Goal: Information Seeking & Learning: Learn about a topic

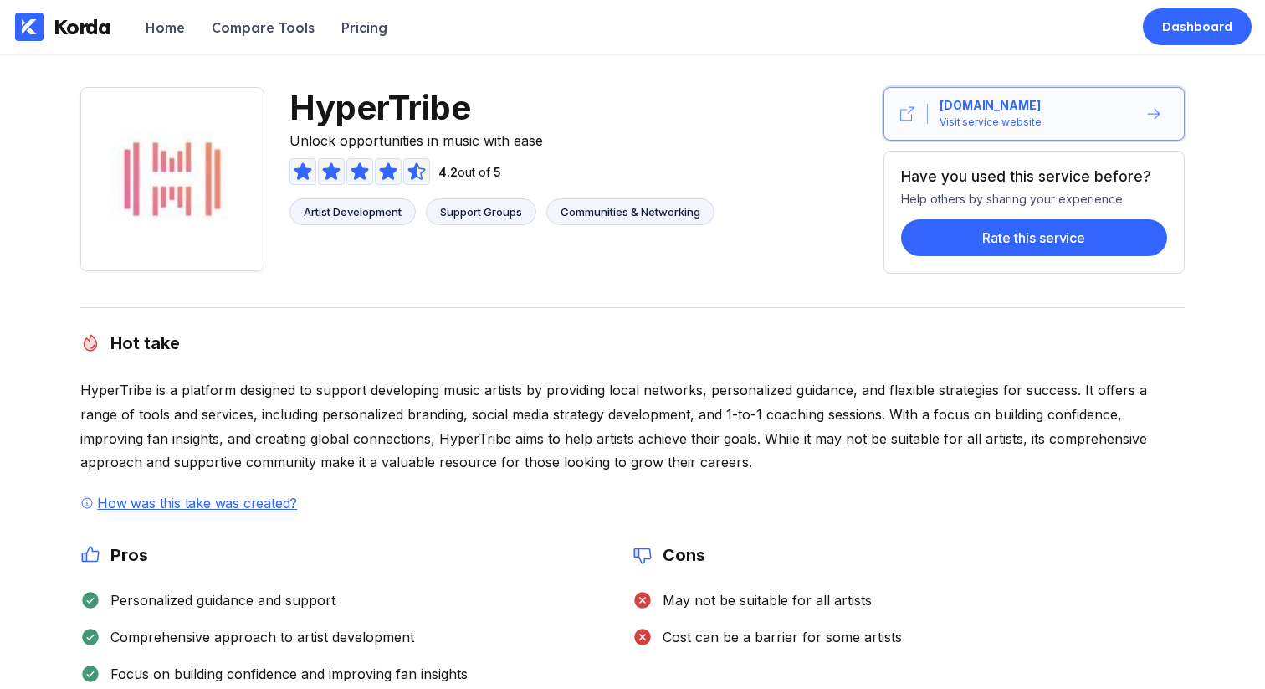
click at [1041, 126] on div "www.hypertribe.com Visit service website" at bounding box center [1032, 113] width 209 height 33
click at [704, 430] on div "HyperTribe is a platform designed to support developing music artists by provid…" at bounding box center [632, 426] width 1105 height 96
click at [102, 22] on div "Korda" at bounding box center [82, 26] width 57 height 25
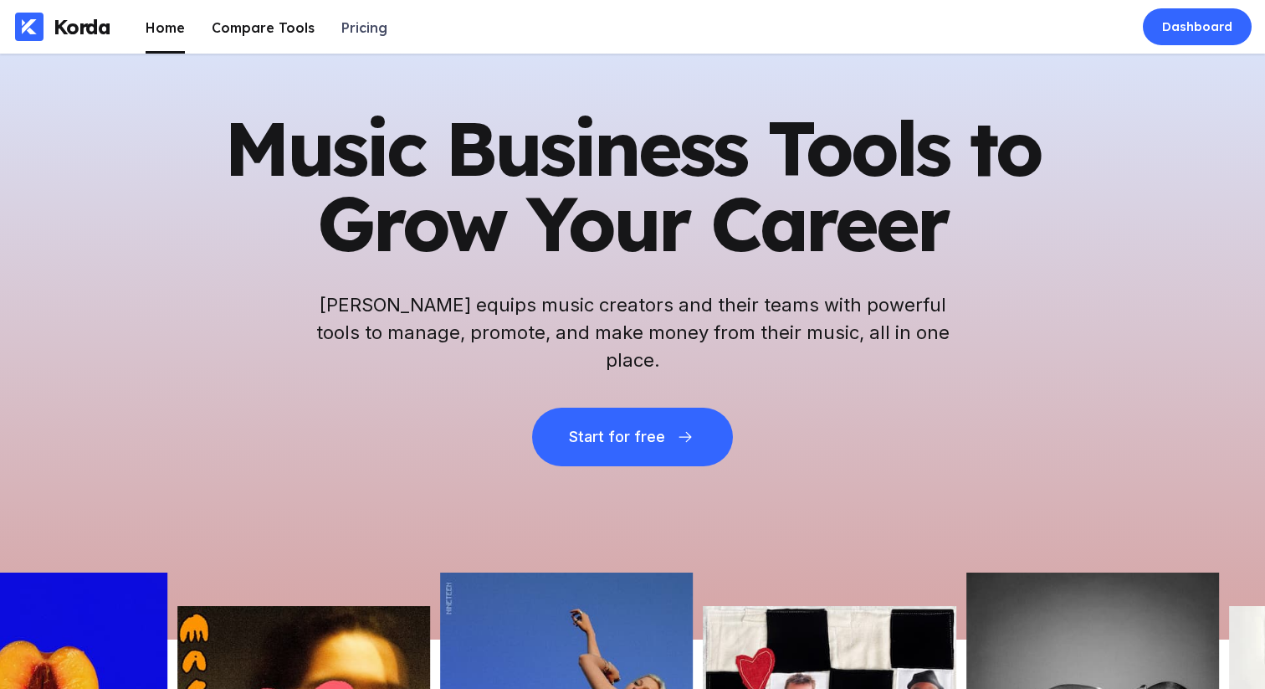
click at [294, 17] on li "Compare Tools" at bounding box center [263, 27] width 103 height 54
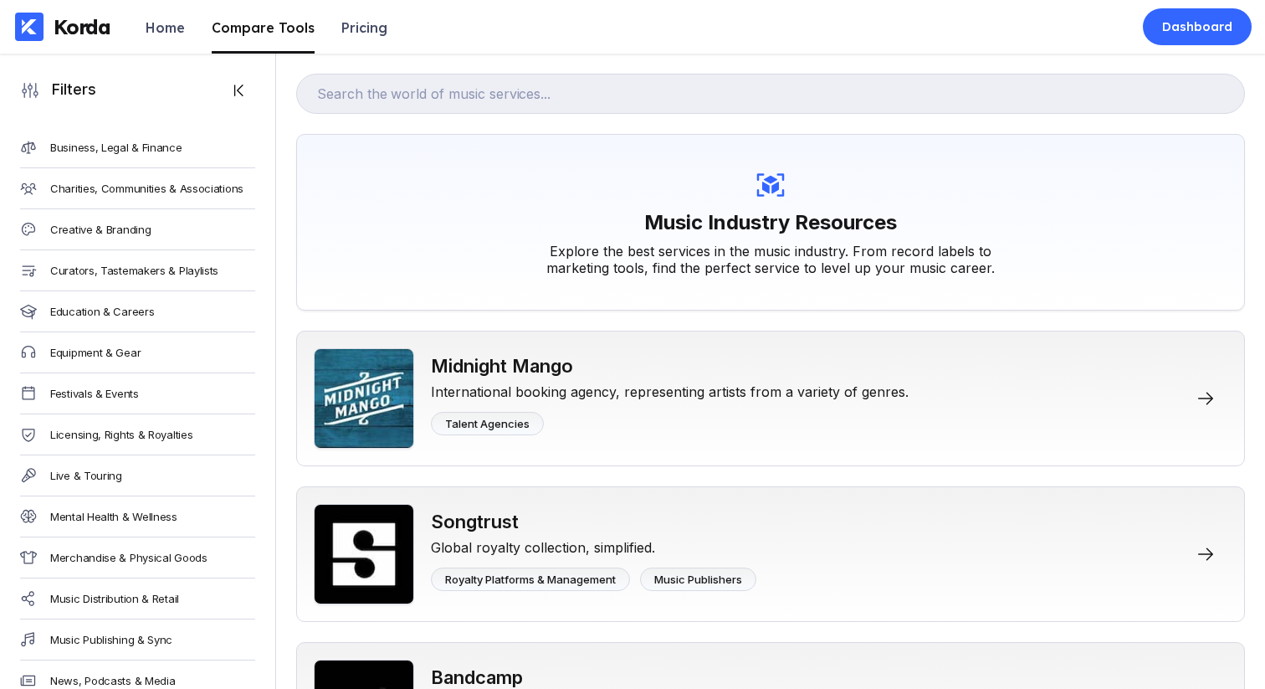
click at [197, 45] on ul "Home Compare Tools Pricing" at bounding box center [267, 27] width 242 height 54
click at [158, 40] on li "Home" at bounding box center [165, 27] width 39 height 54
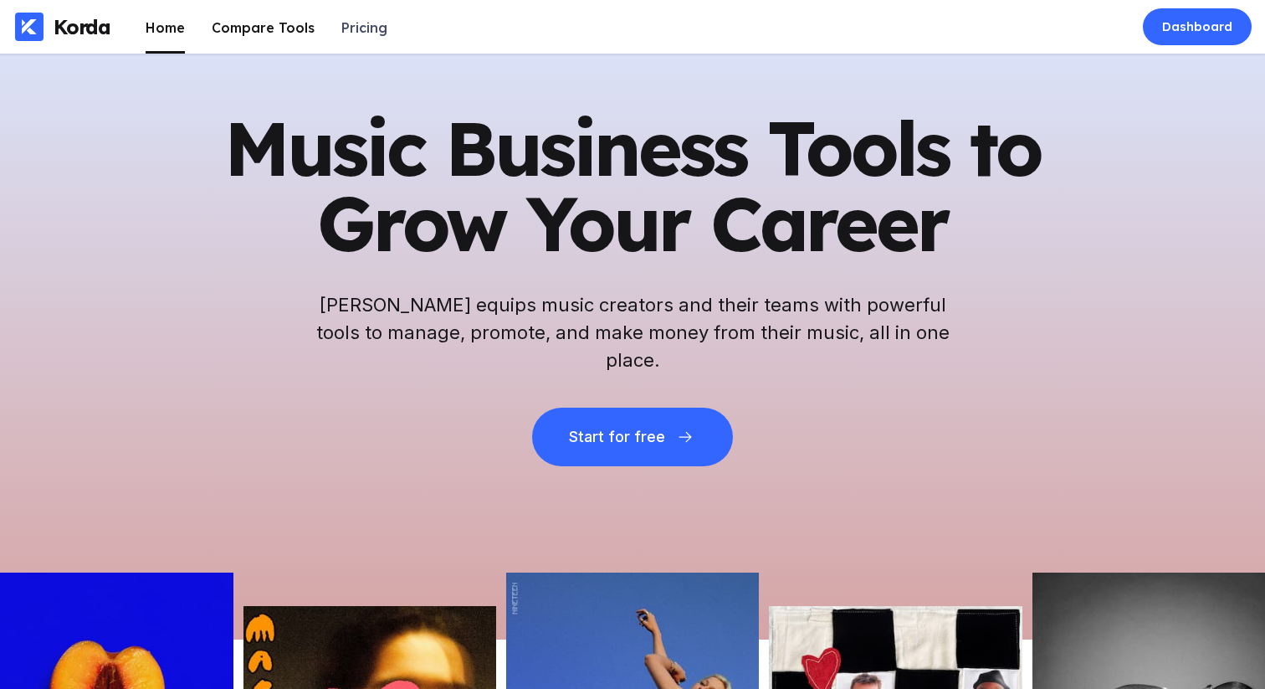
click at [224, 27] on div "Compare Tools" at bounding box center [263, 27] width 103 height 17
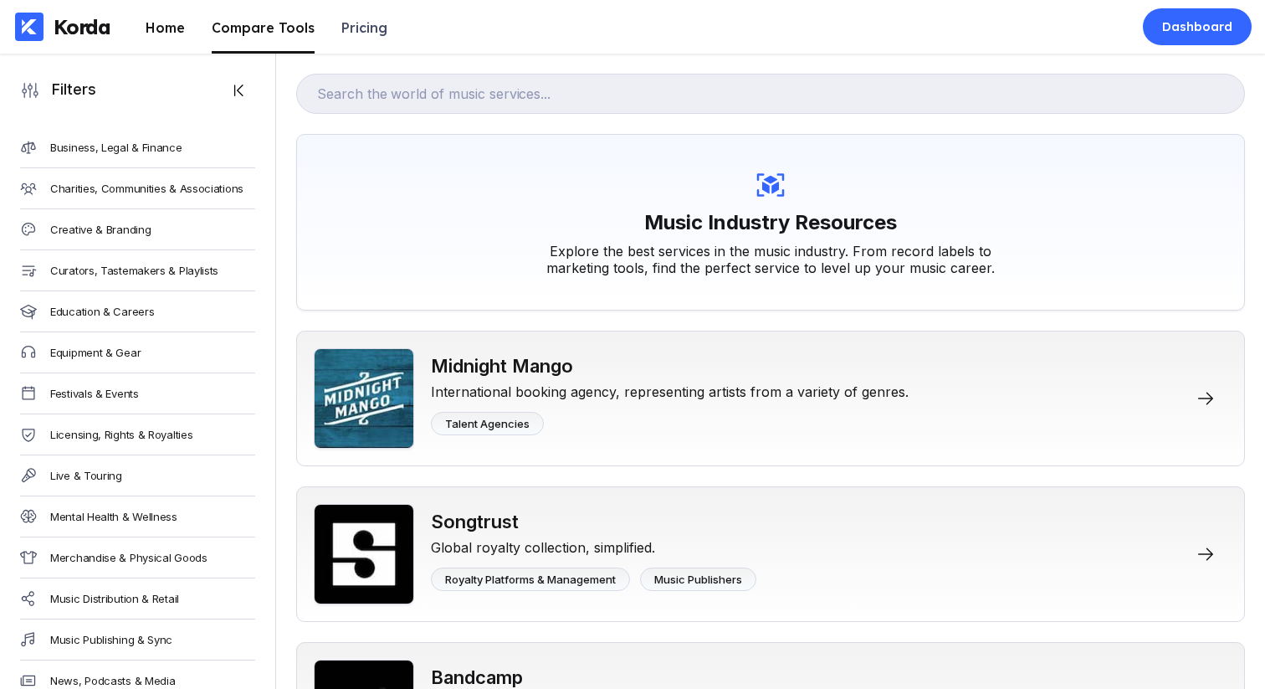
click at [168, 26] on div "Home" at bounding box center [165, 27] width 39 height 17
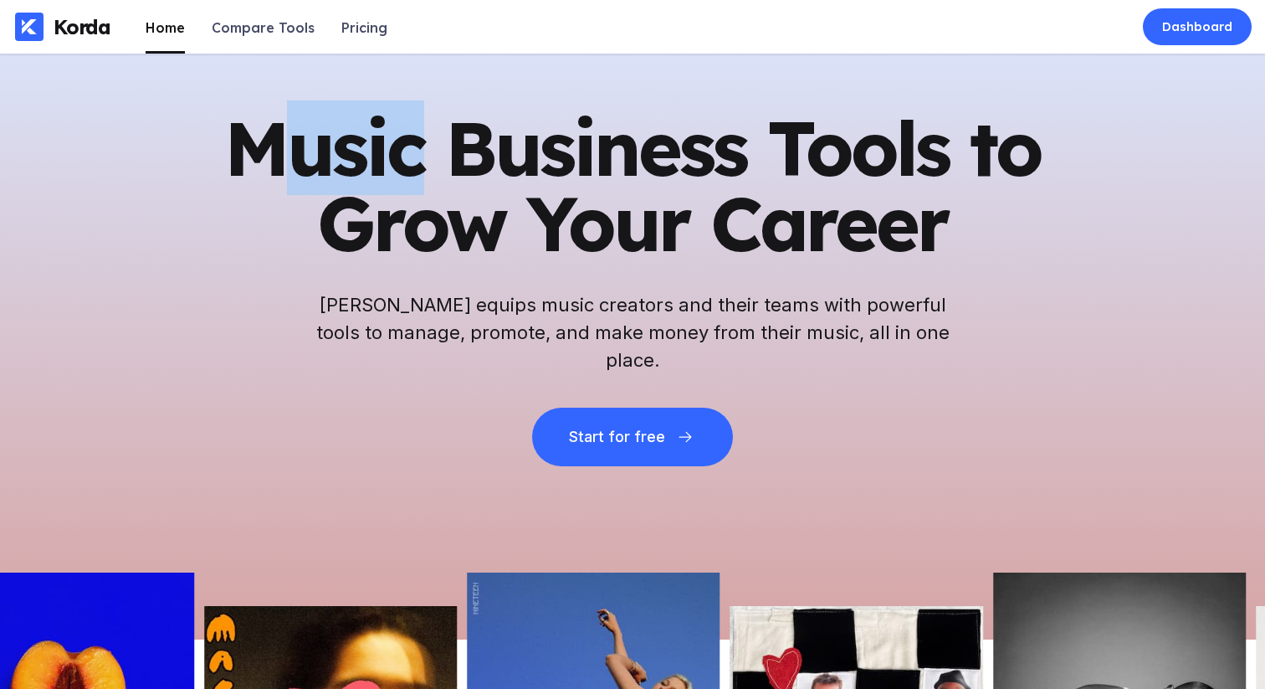
drag, startPoint x: 261, startPoint y: 157, endPoint x: 465, endPoint y: 198, distance: 208.1
click at [427, 195] on h1 "Music Business Tools to Grow Your Career" at bounding box center [633, 185] width 820 height 151
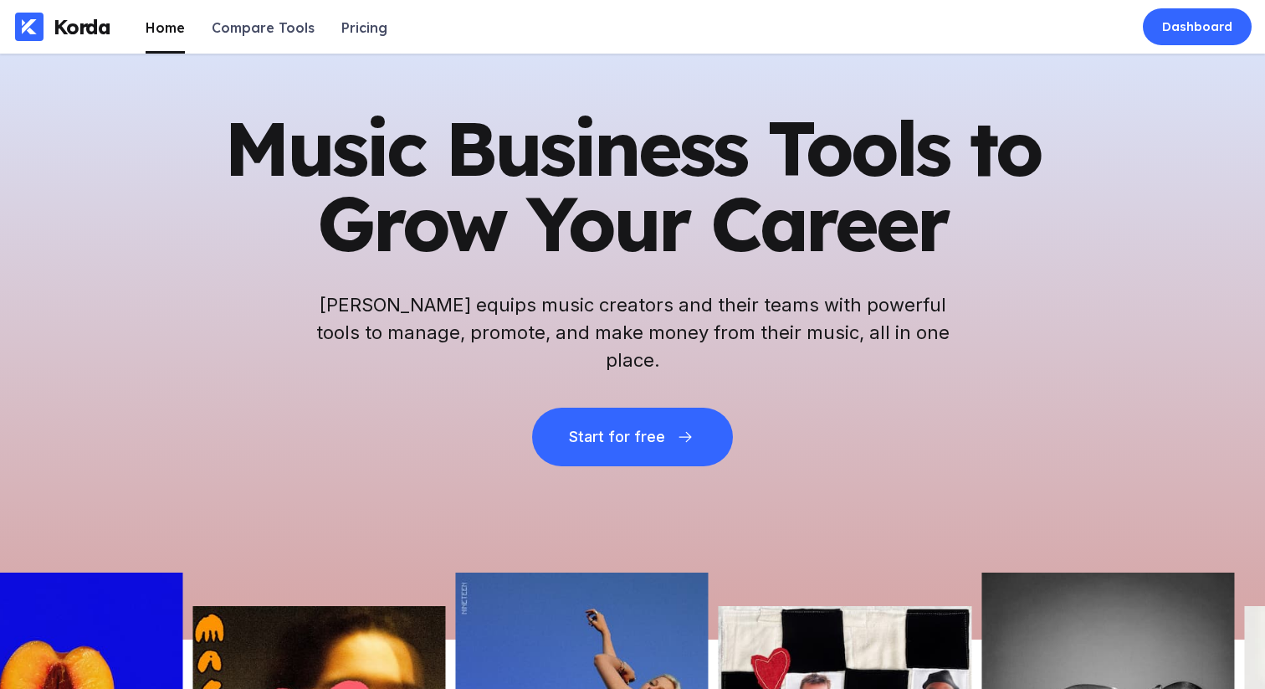
click at [633, 208] on h1 "Music Business Tools to Grow Your Career" at bounding box center [633, 185] width 820 height 151
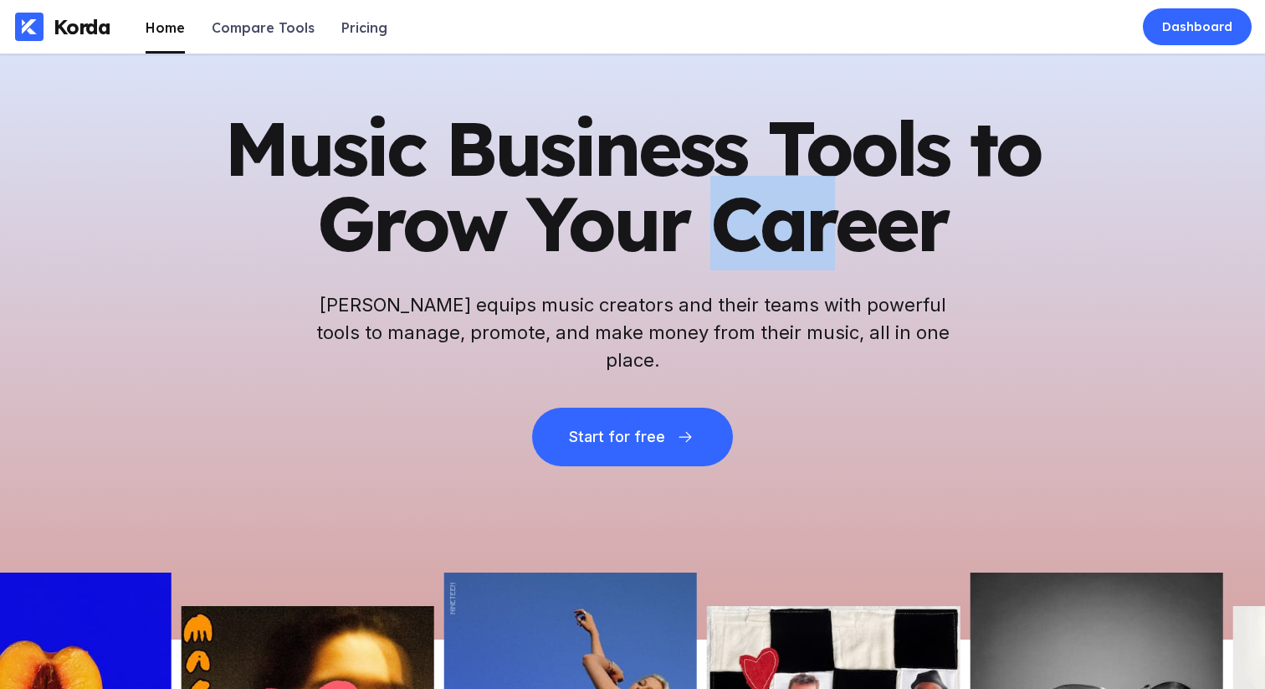
drag, startPoint x: 709, startPoint y: 239, endPoint x: 855, endPoint y: 264, distance: 148.6
click at [829, 261] on h1 "Music Business Tools to Grow Your Career" at bounding box center [633, 185] width 820 height 151
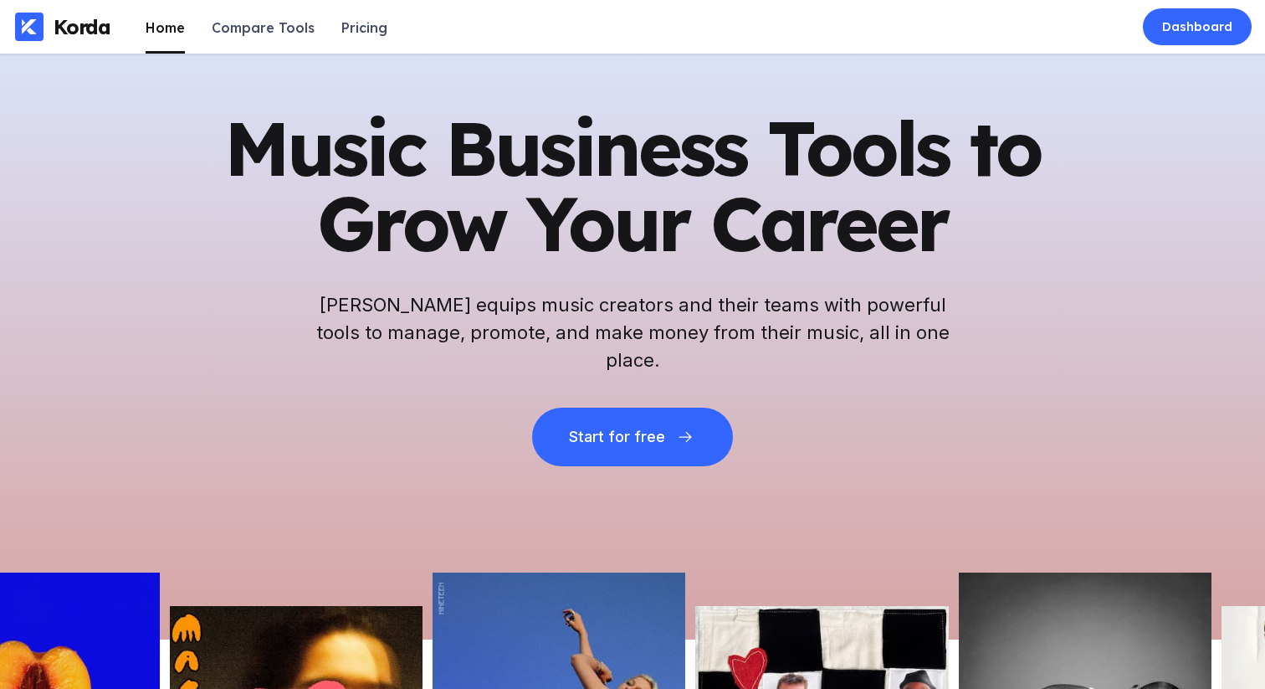
click at [908, 261] on h1 "Music Business Tools to Grow Your Career" at bounding box center [633, 185] width 820 height 151
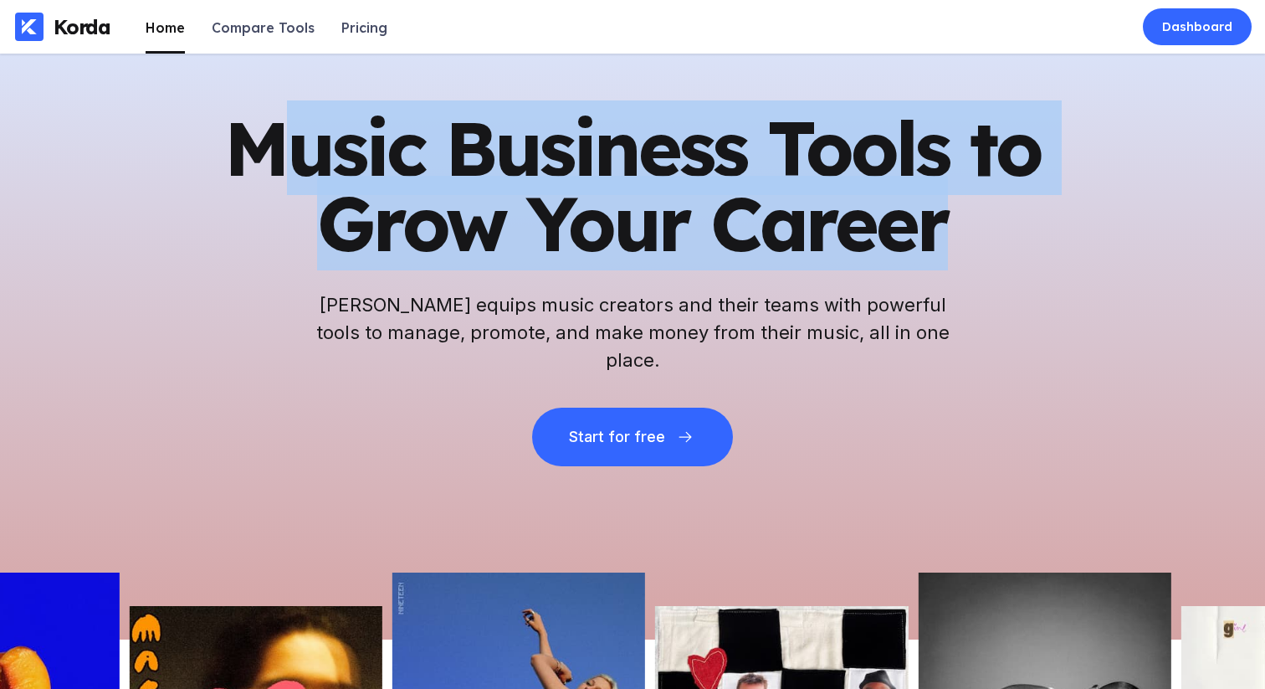
drag, startPoint x: 946, startPoint y: 260, endPoint x: 268, endPoint y: 162, distance: 685.1
click at [268, 162] on h1 "Music Business Tools to Grow Your Career" at bounding box center [633, 185] width 820 height 151
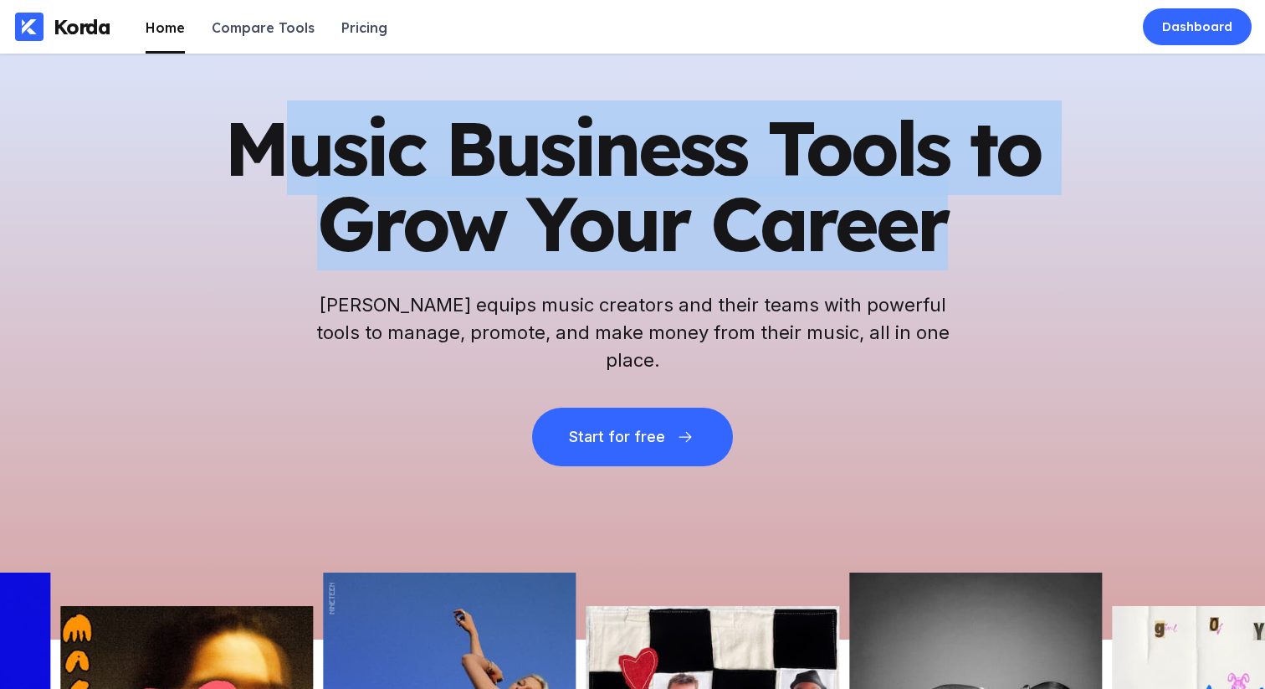
click at [273, 146] on h1 "Music Business Tools to Grow Your Career" at bounding box center [633, 185] width 820 height 151
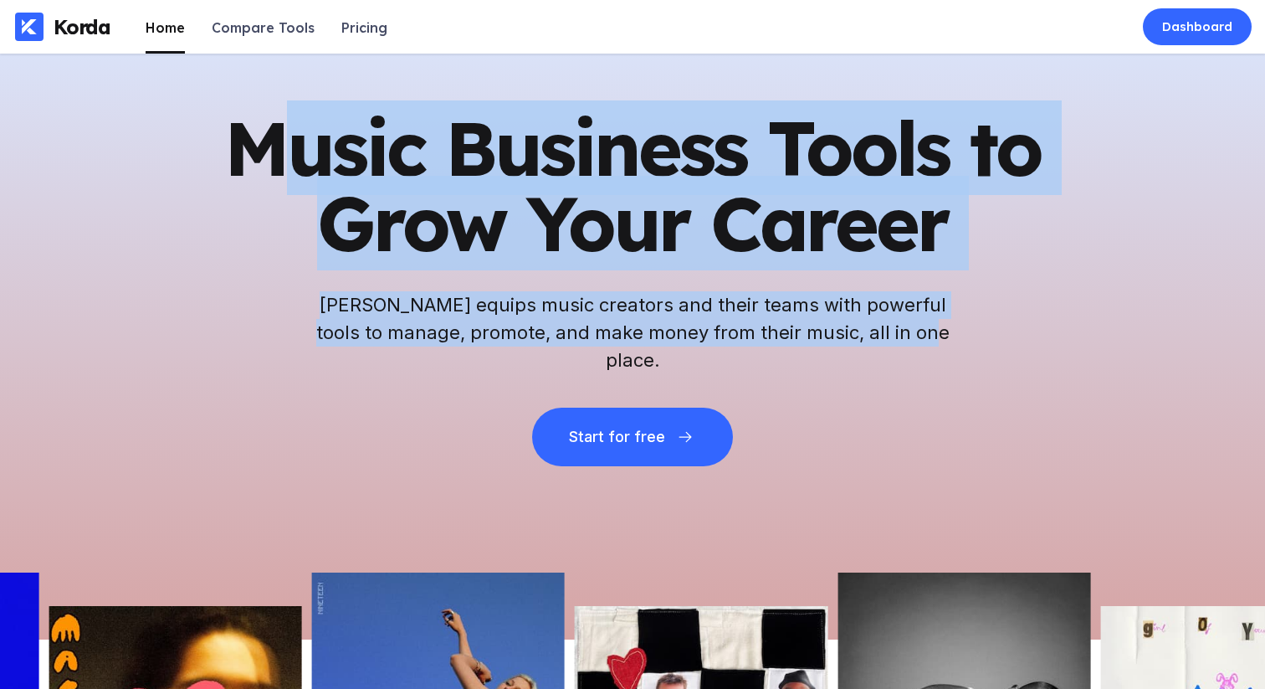
drag, startPoint x: 259, startPoint y: 151, endPoint x: 935, endPoint y: 402, distance: 720.6
click at [935, 402] on div "Music Business Tools to Grow Your Career Korda equips music creators and their …" at bounding box center [633, 288] width 820 height 356
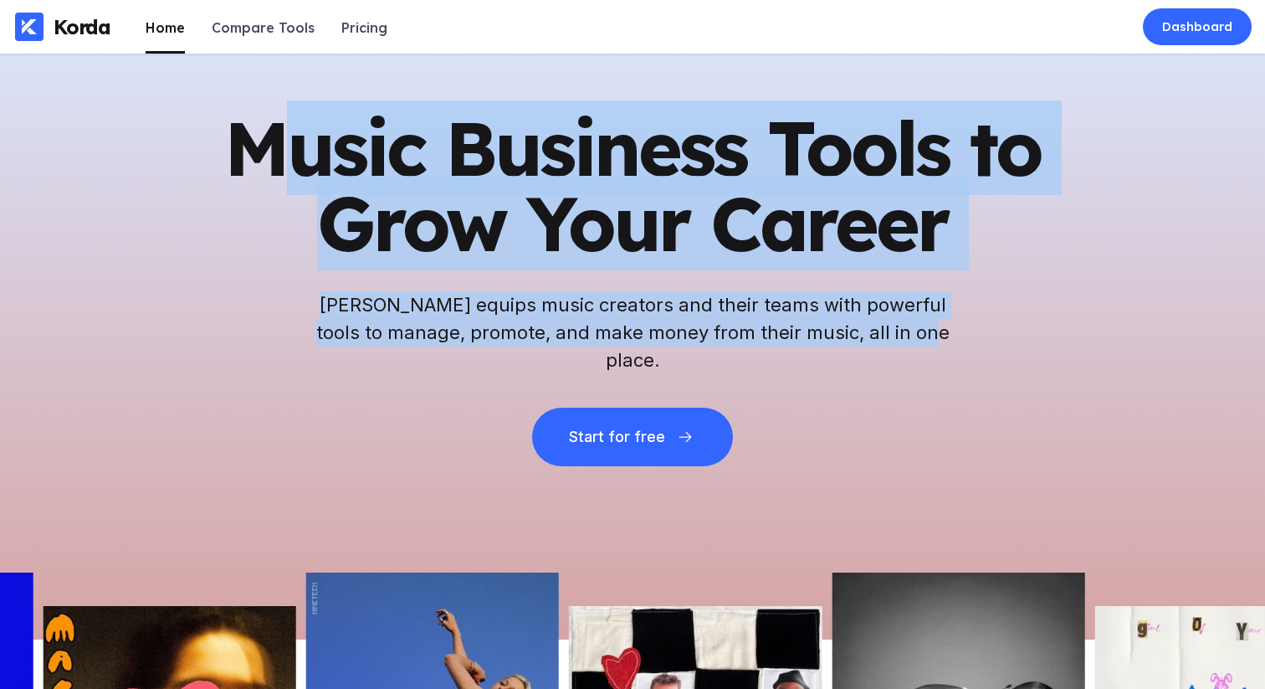
click at [935, 402] on div "Music Business Tools to Grow Your Career Korda equips music creators and their …" at bounding box center [633, 288] width 820 height 356
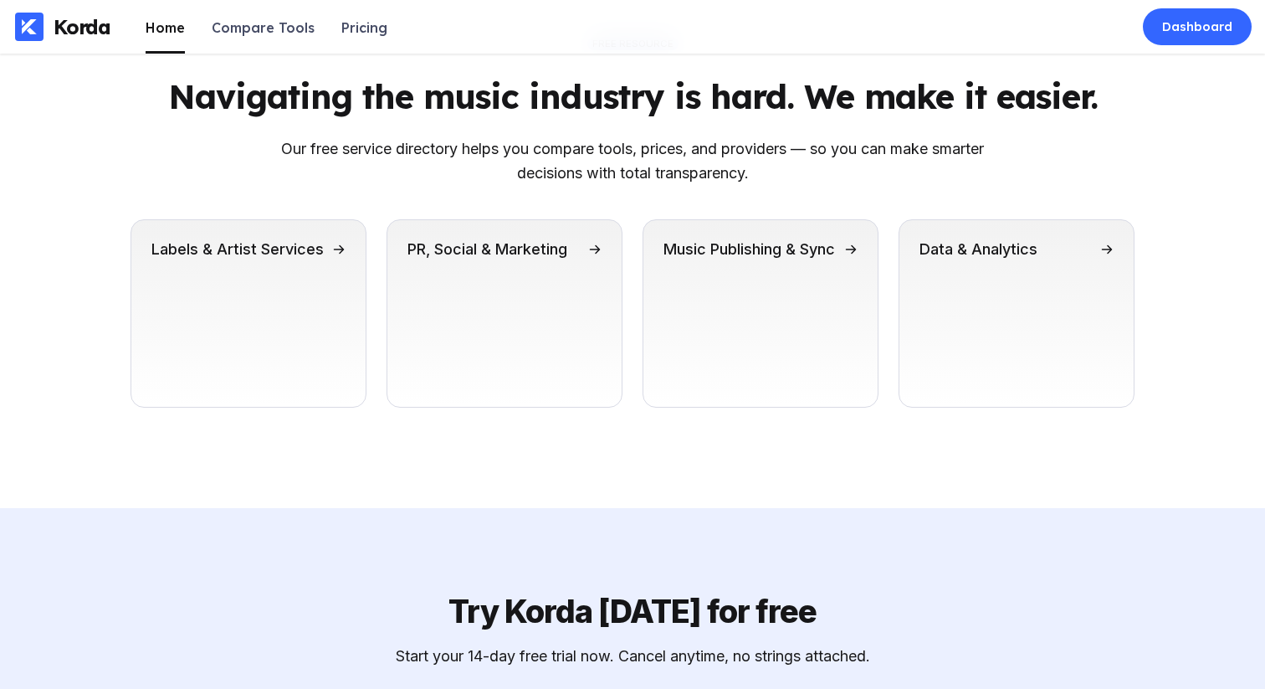
scroll to position [4856, 0]
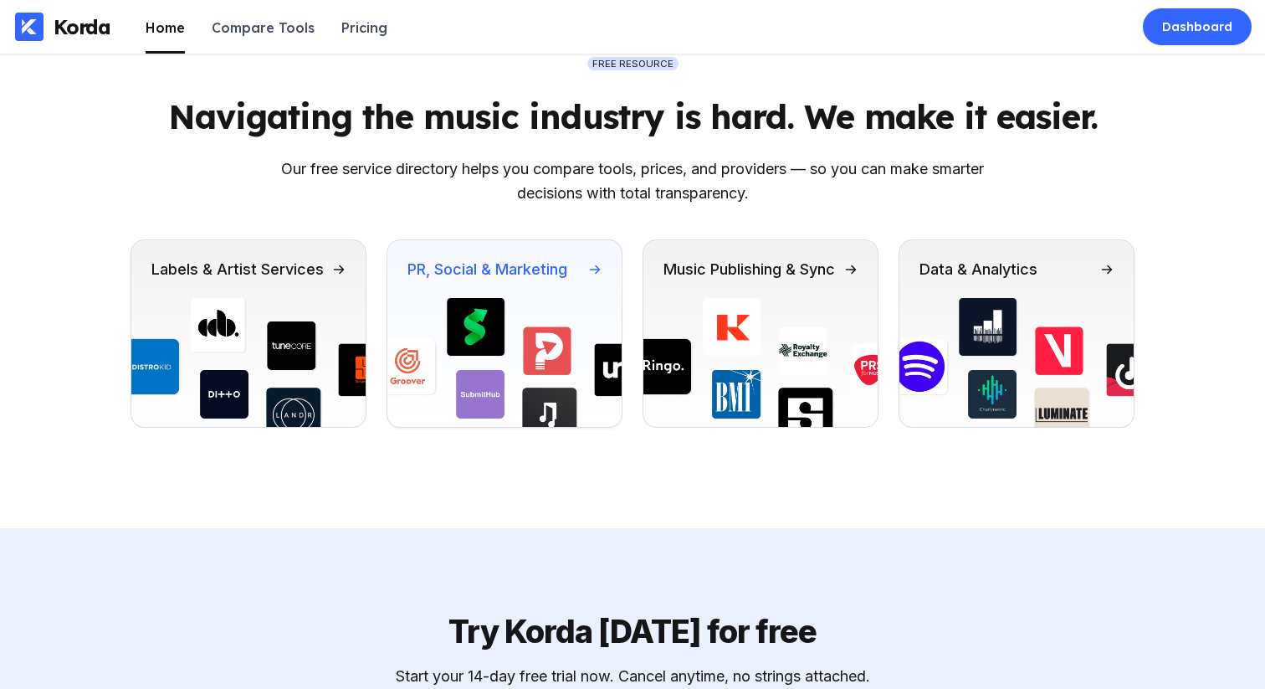
click at [502, 418] on img at bounding box center [504, 362] width 234 height 129
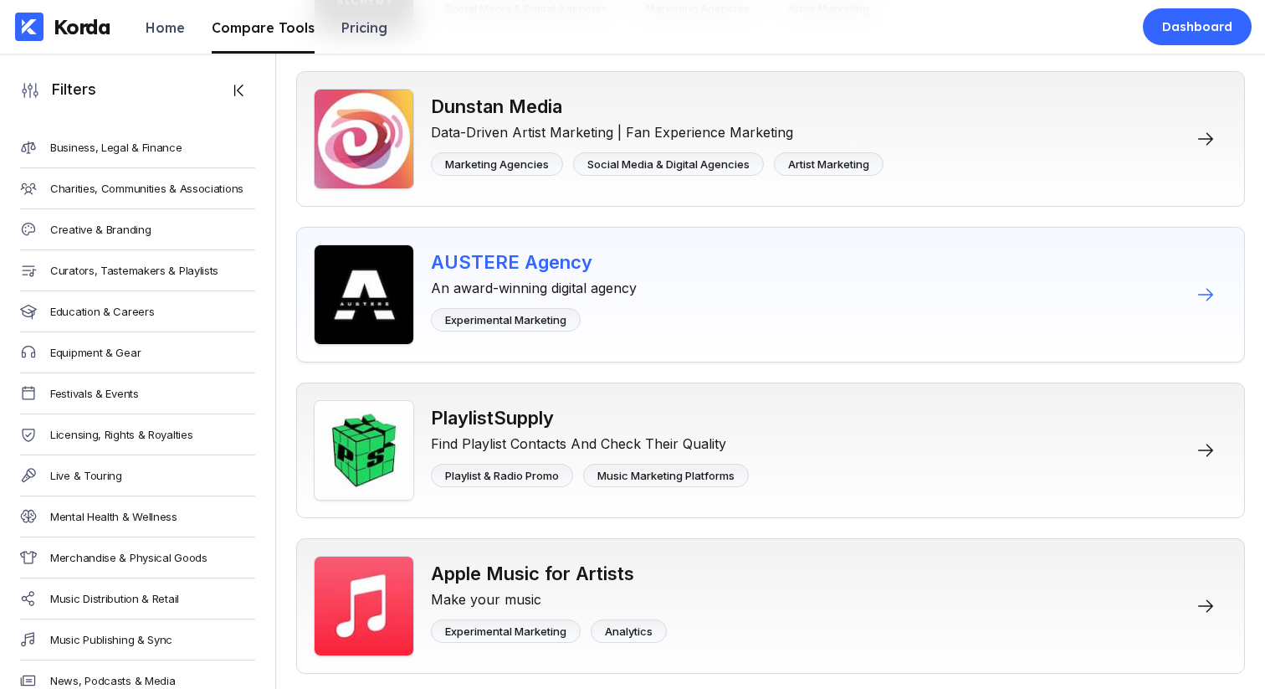
scroll to position [4069, 0]
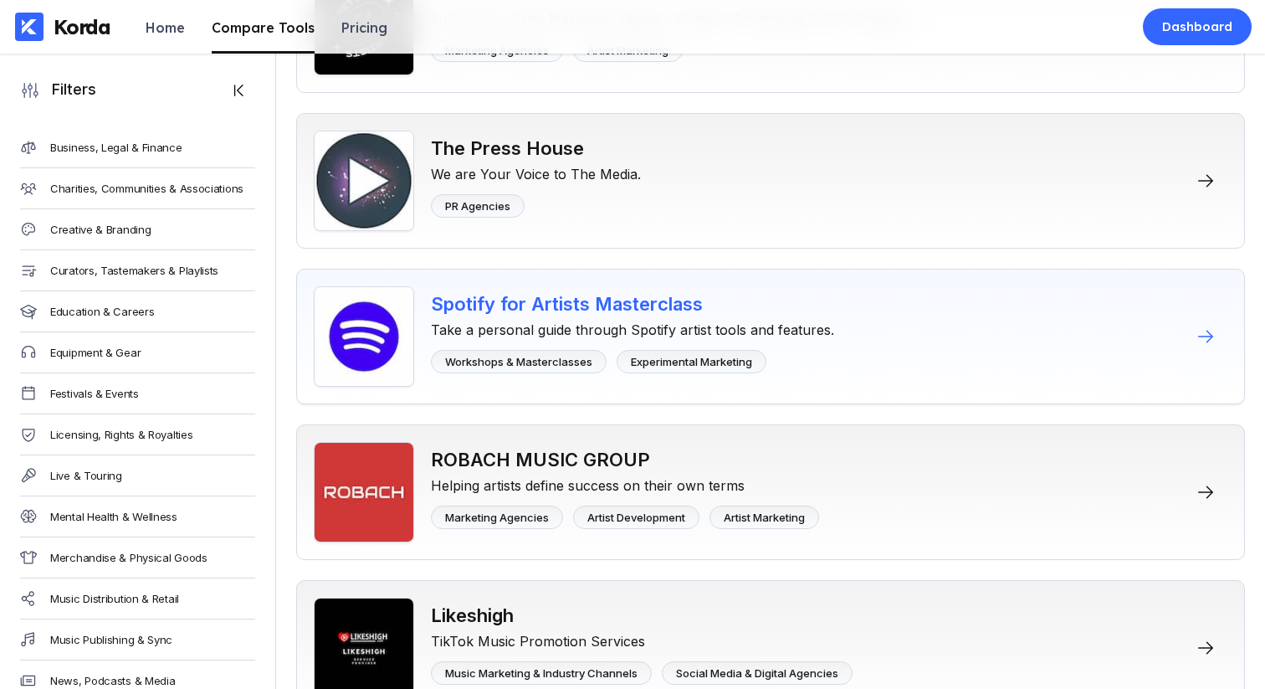
click at [503, 294] on div "Spotify for Artists Masterclass" at bounding box center [632, 304] width 403 height 22
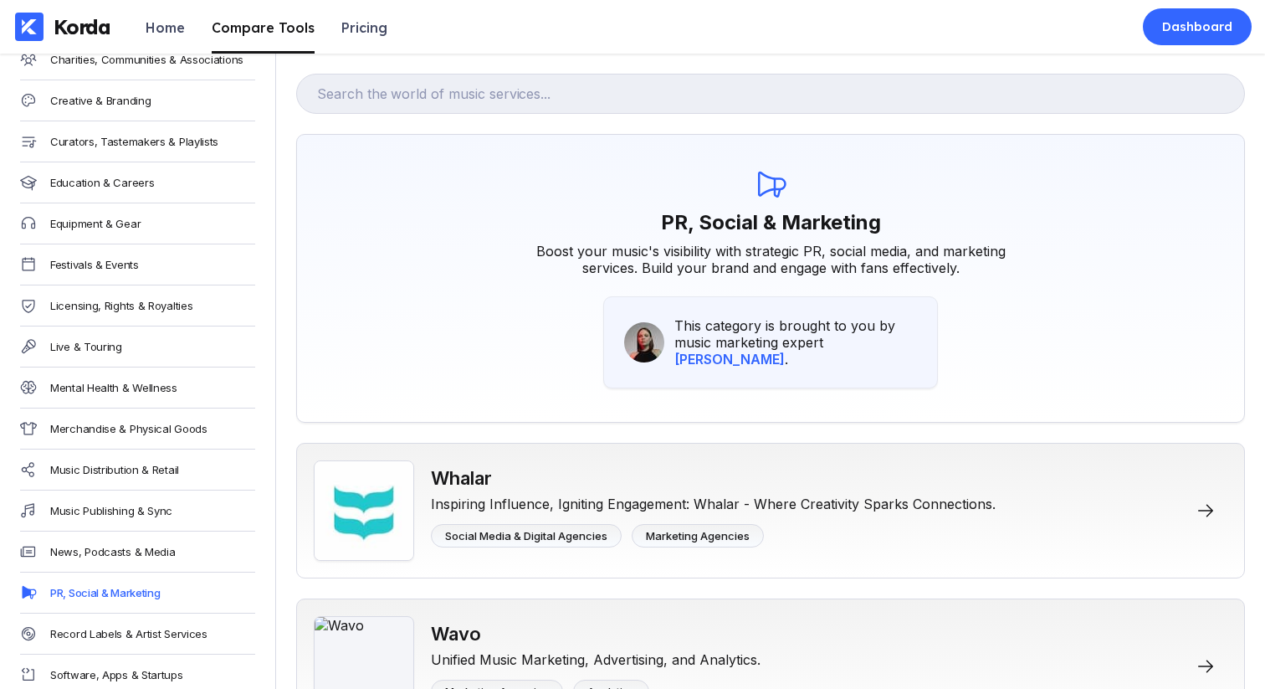
click at [91, 19] on div "Korda" at bounding box center [82, 26] width 57 height 25
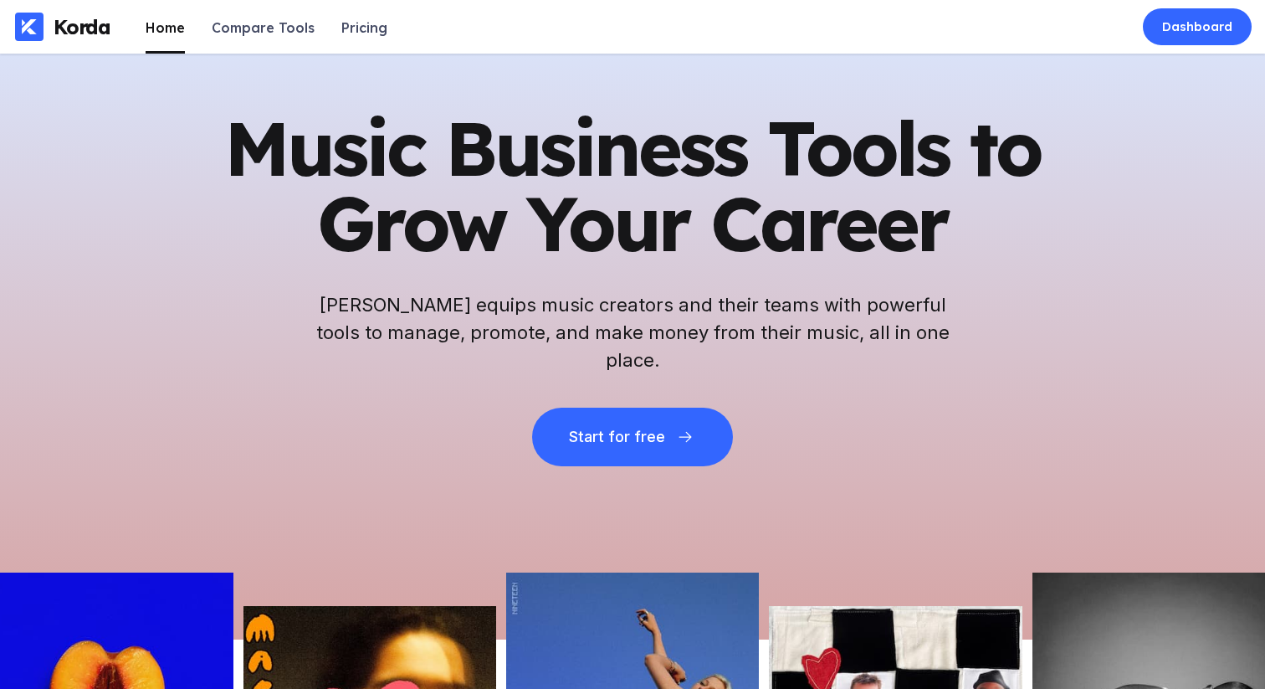
click at [158, 31] on div "Home" at bounding box center [165, 27] width 39 height 17
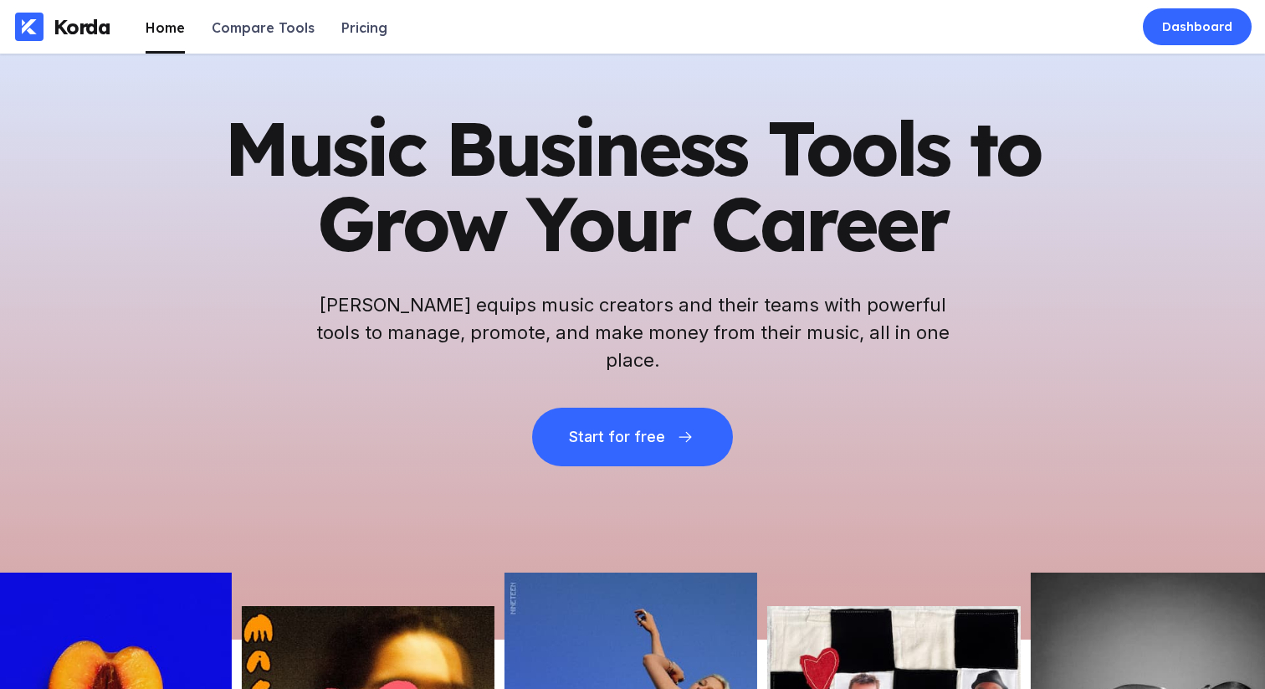
click at [88, 21] on div "Korda" at bounding box center [82, 26] width 57 height 25
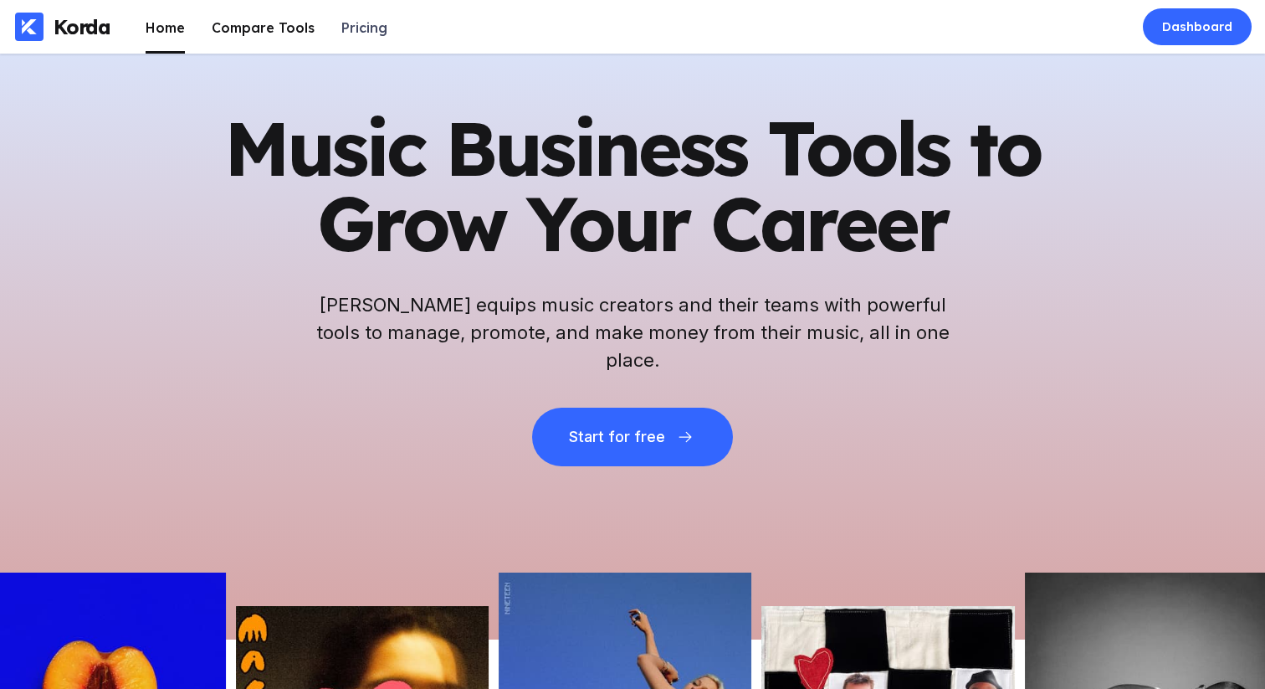
click at [214, 27] on div "Compare Tools" at bounding box center [263, 27] width 103 height 17
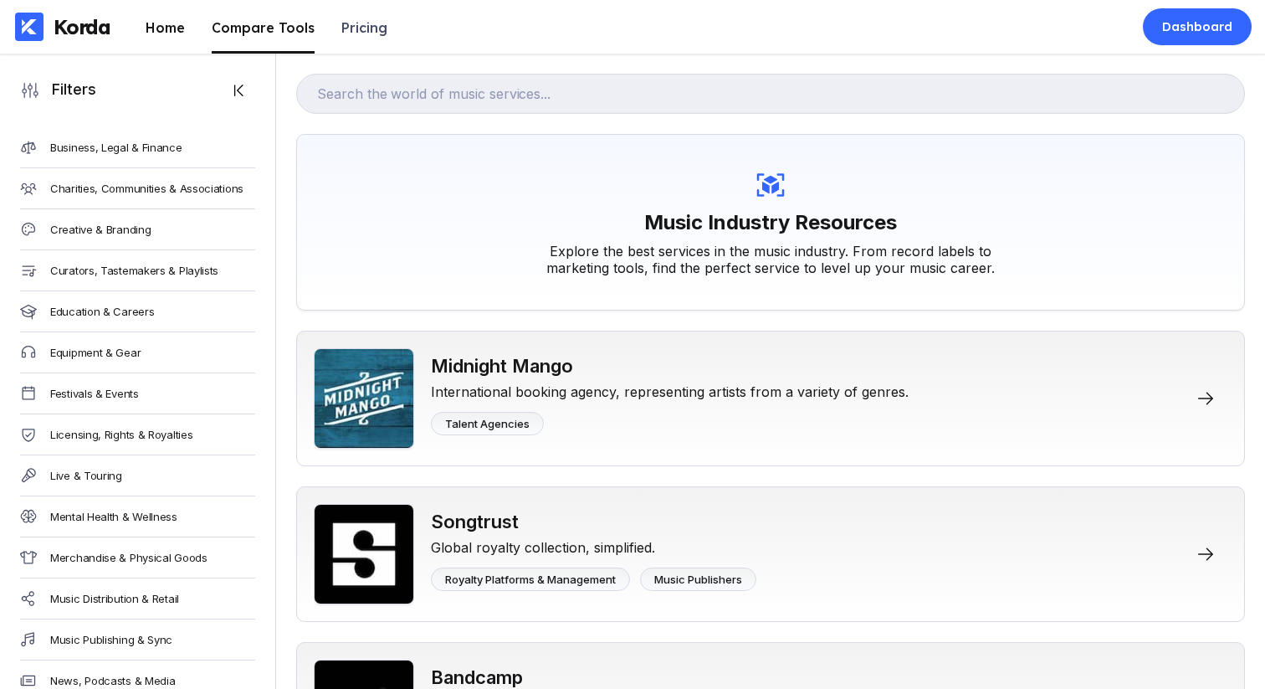
click at [165, 31] on div "Home" at bounding box center [165, 27] width 39 height 17
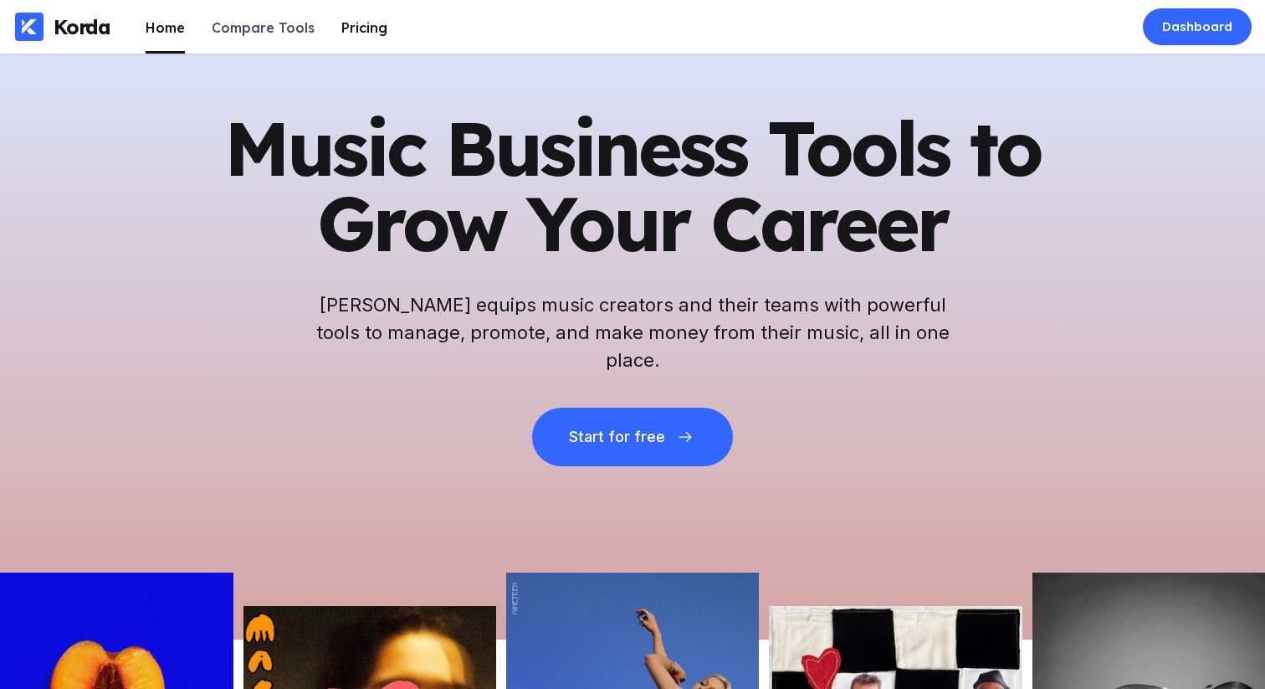
click at [354, 26] on div "Pricing" at bounding box center [364, 27] width 46 height 17
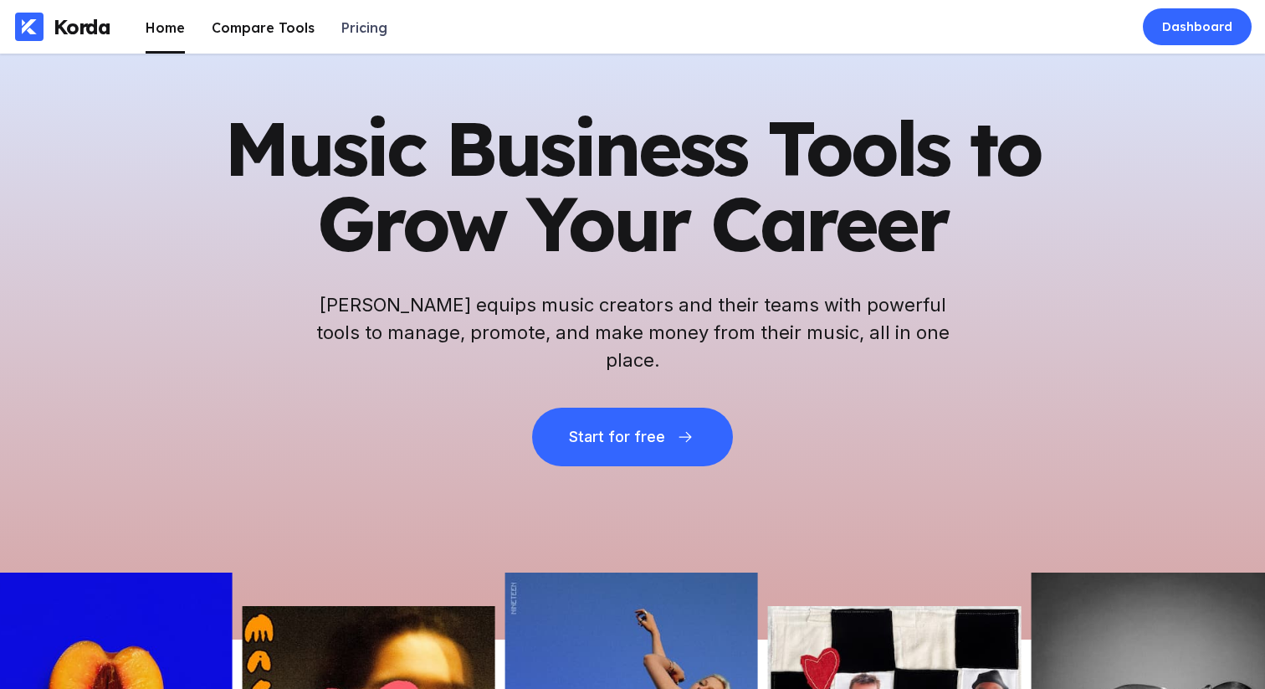
click at [222, 19] on div "Compare Tools" at bounding box center [263, 27] width 103 height 17
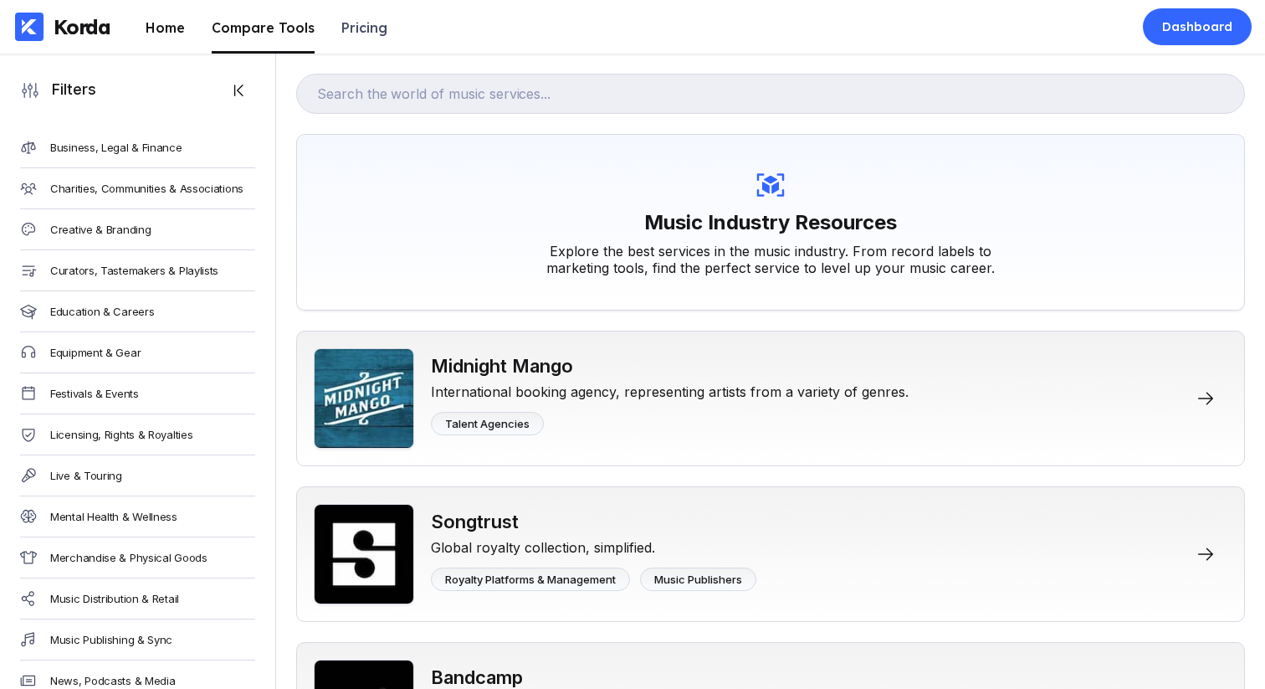
click at [172, 47] on li "Home" at bounding box center [165, 27] width 39 height 54
